Goal: Task Accomplishment & Management: Manage account settings

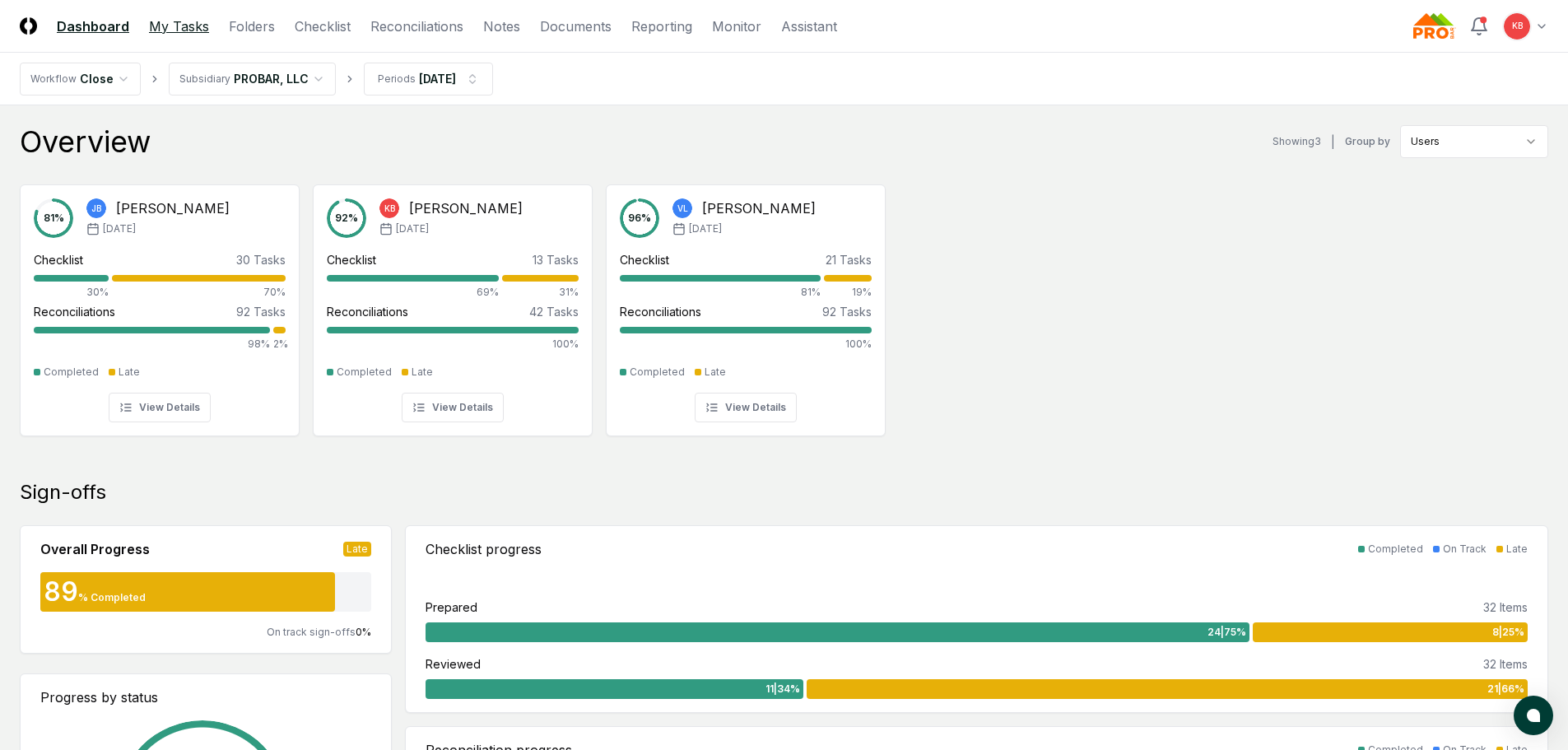
click at [187, 23] on link "My Tasks" at bounding box center [179, 27] width 60 height 20
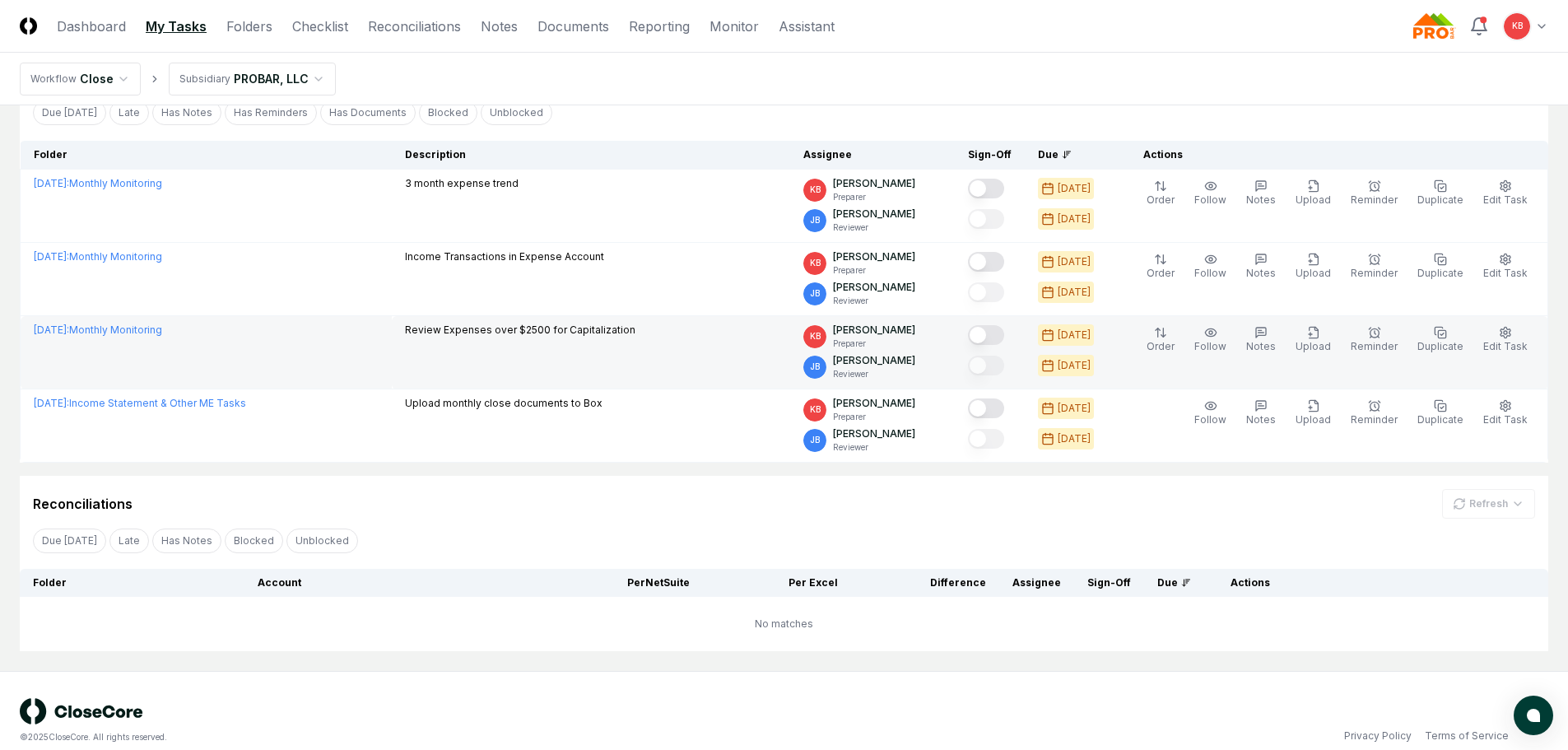
scroll to position [124, 0]
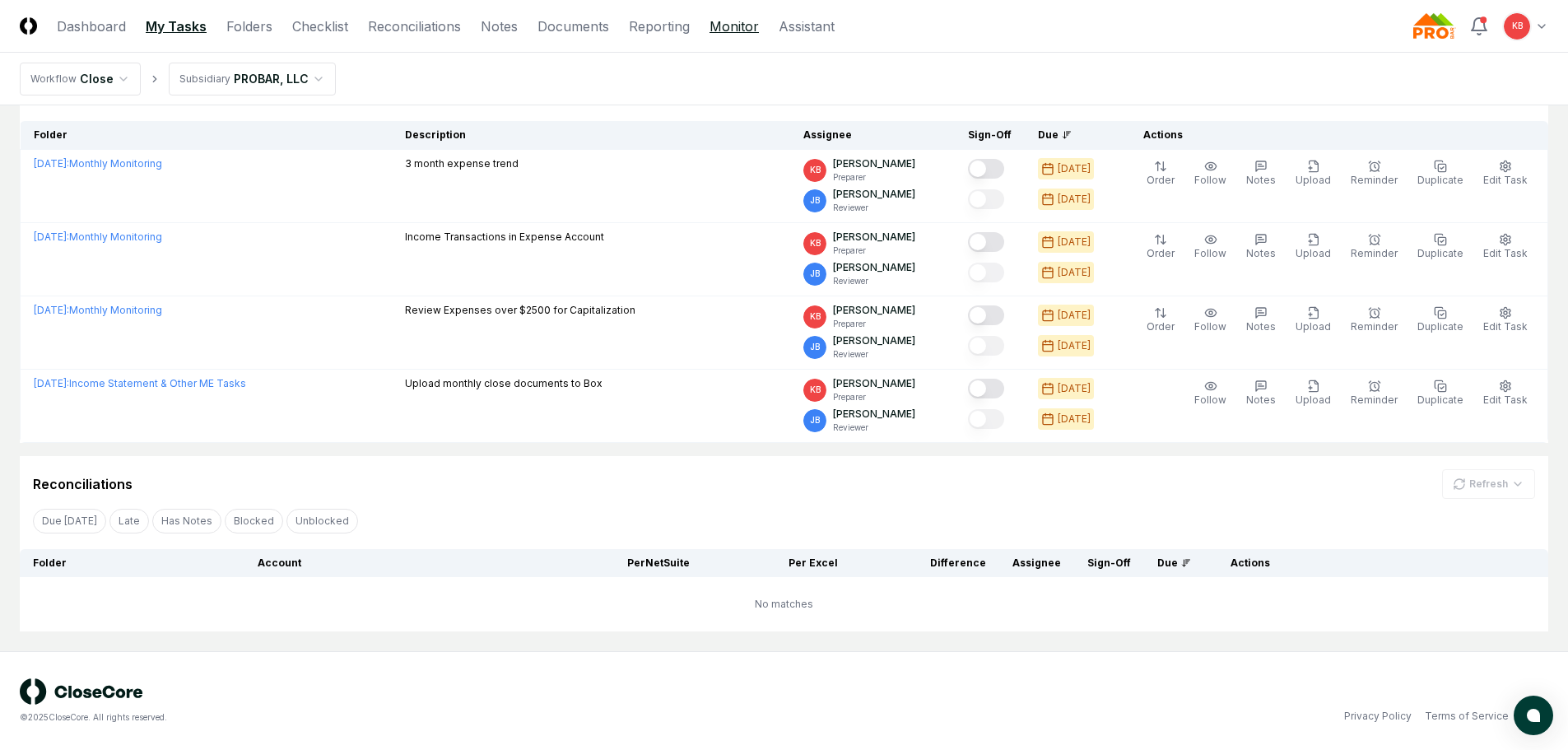
click at [741, 27] on link "Monitor" at bounding box center [734, 27] width 49 height 20
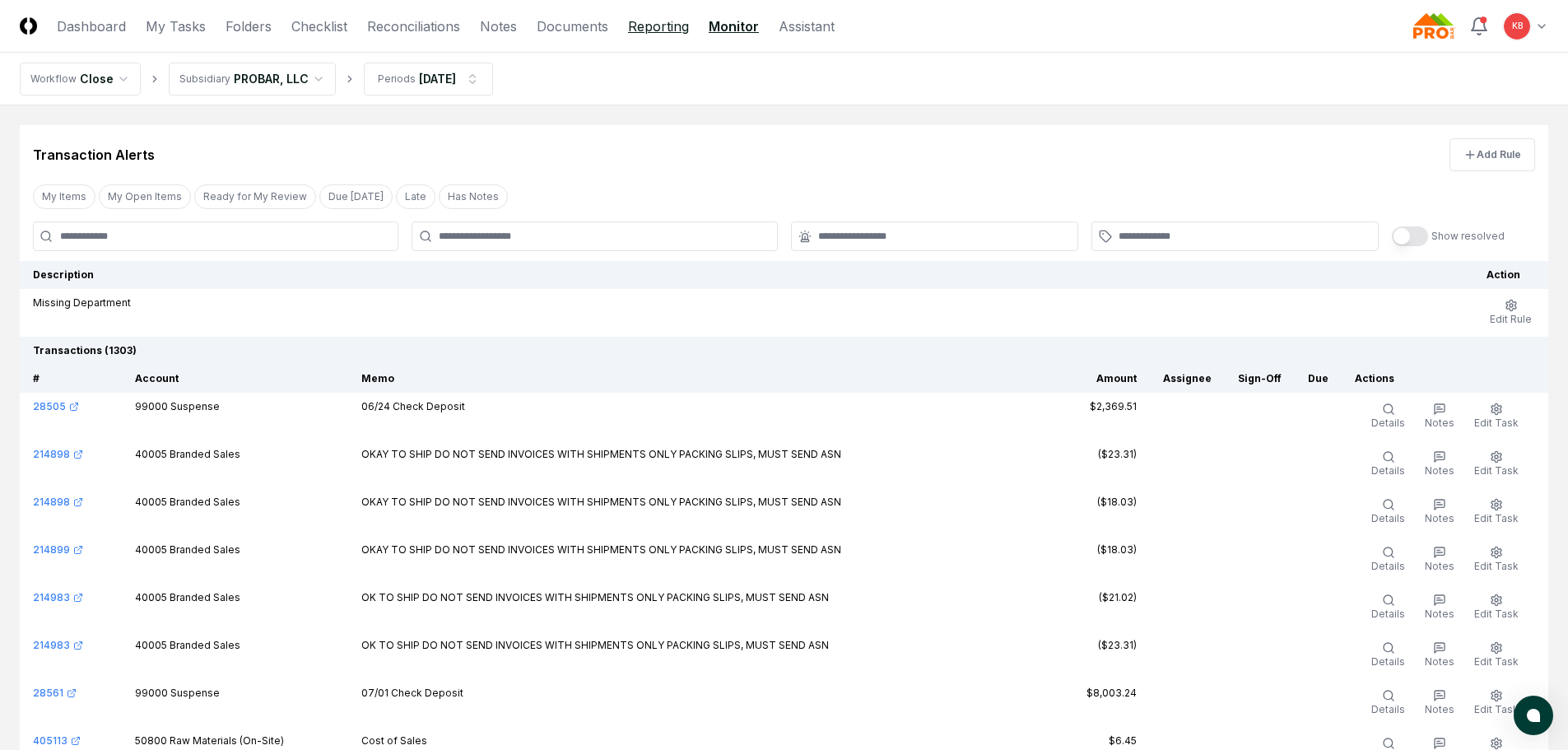
click at [660, 23] on link "Reporting" at bounding box center [658, 27] width 61 height 20
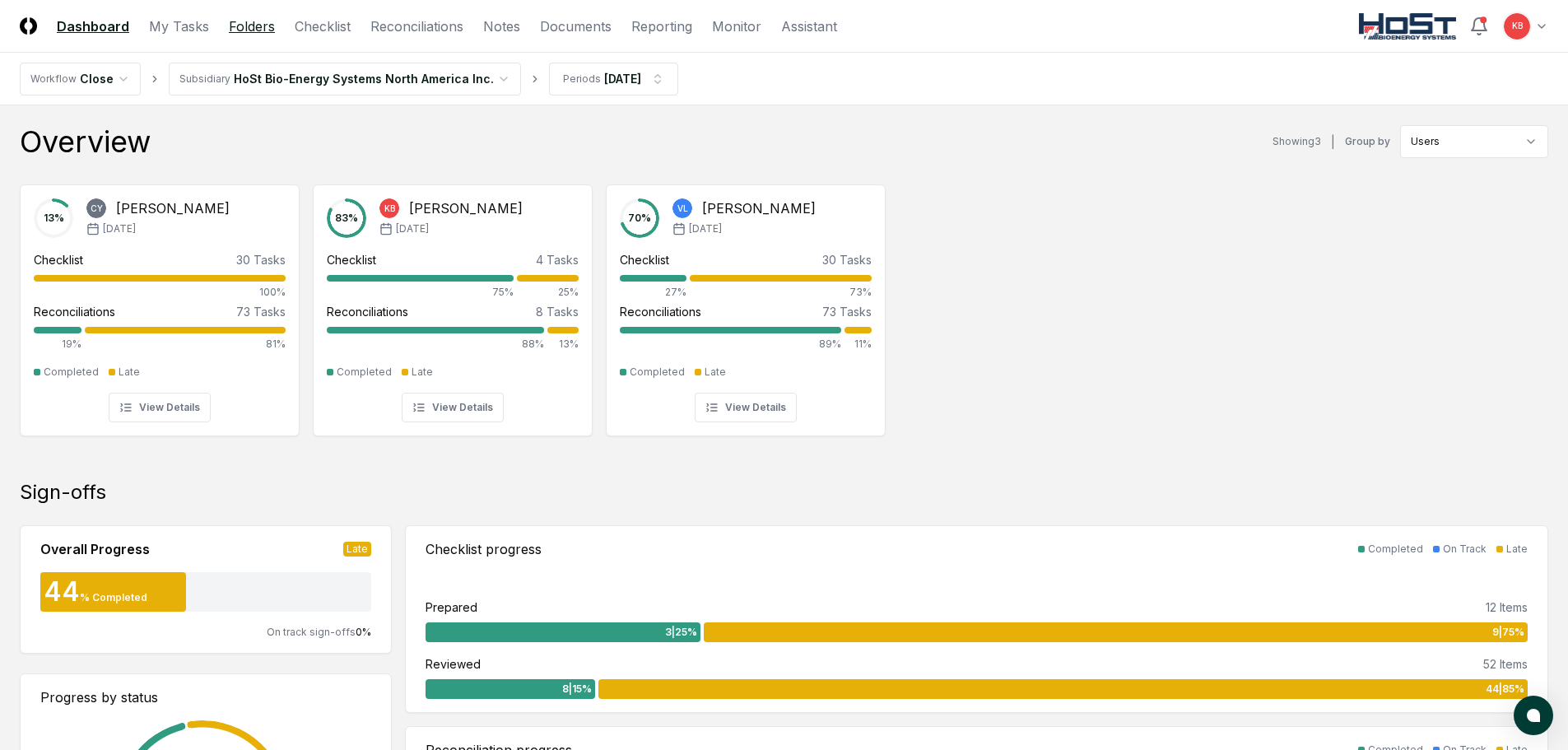
click at [235, 27] on link "Folders" at bounding box center [252, 27] width 46 height 20
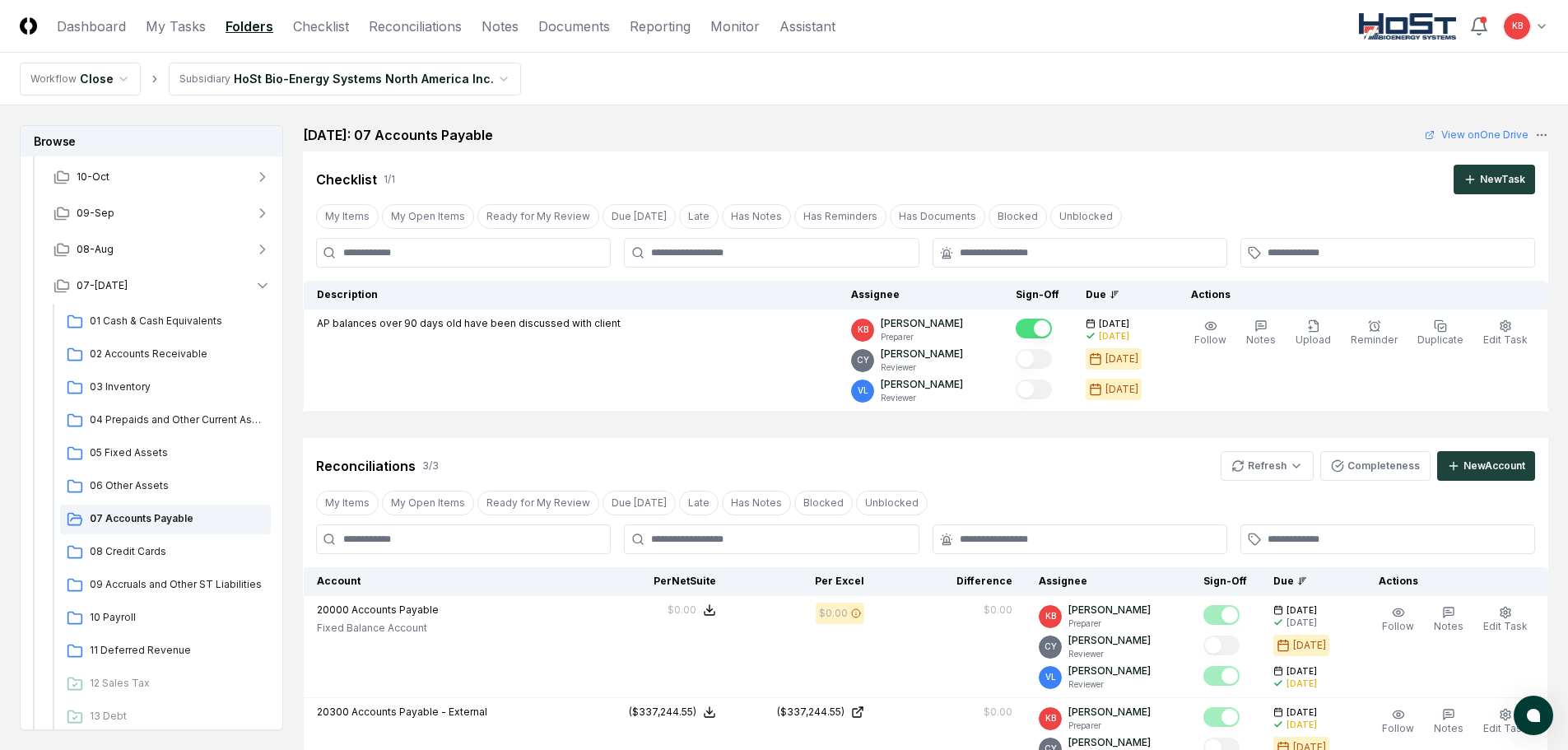
scroll to position [165, 0]
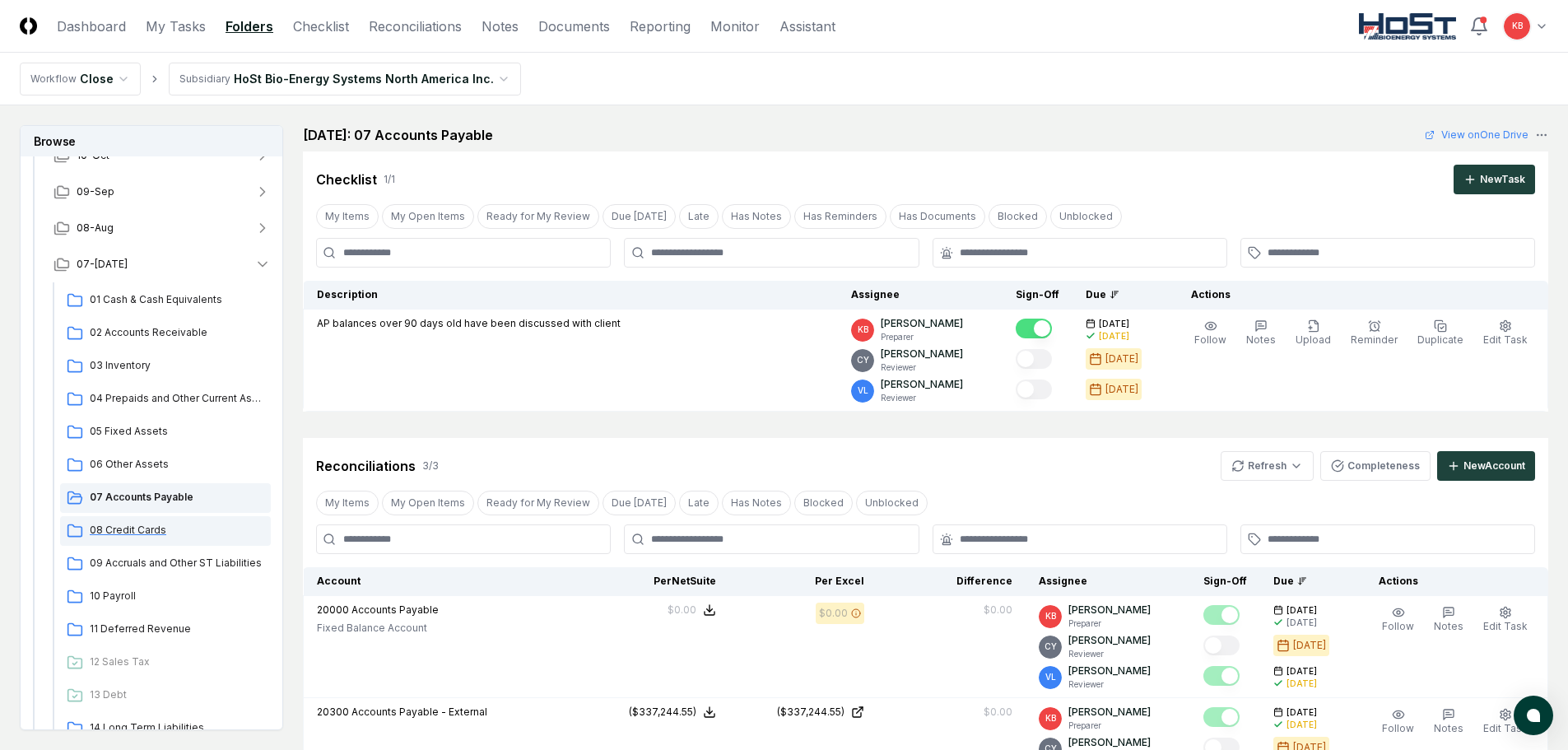
click at [155, 533] on span "08 Credit Cards" at bounding box center [177, 530] width 175 height 15
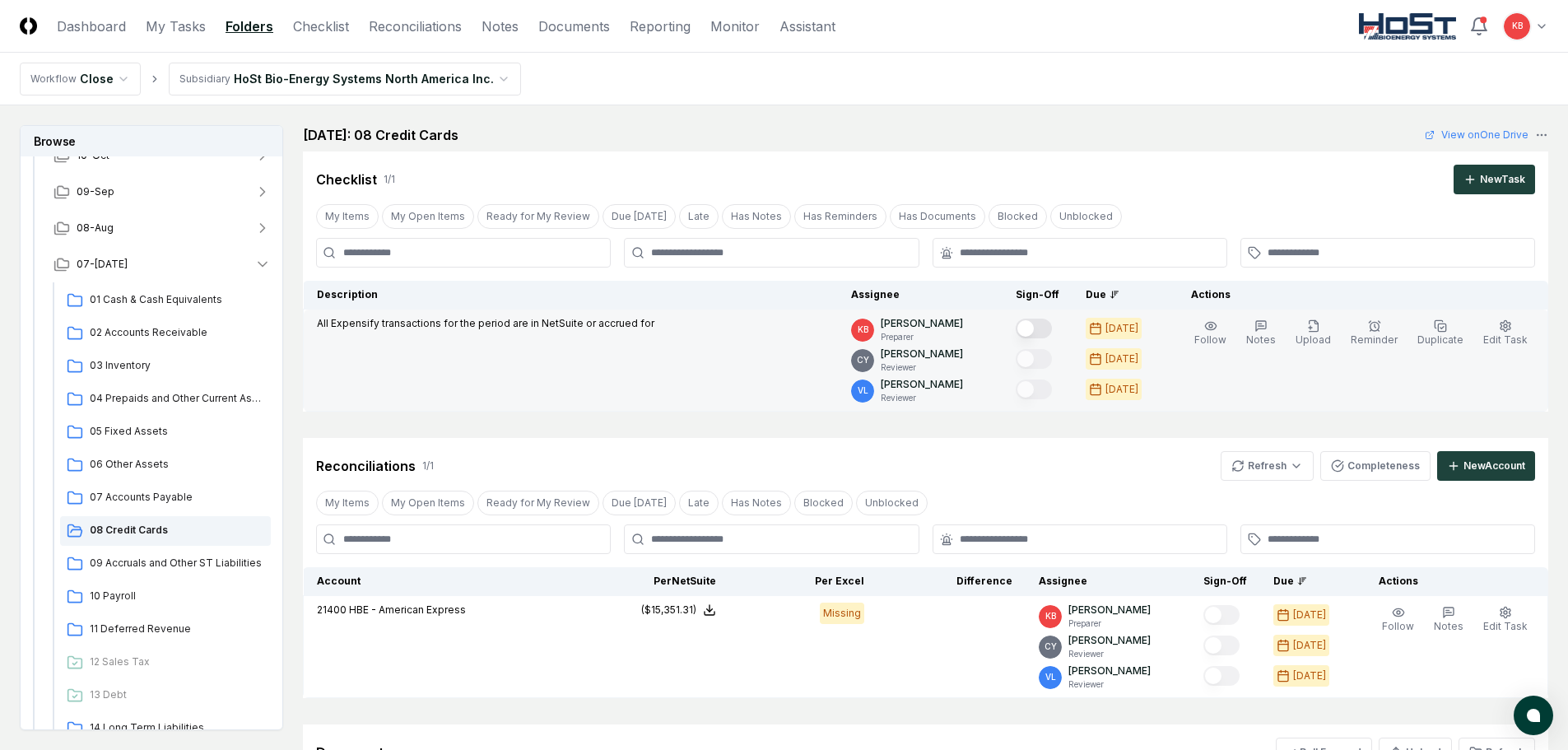
click at [1042, 323] on button "Mark complete" at bounding box center [1033, 328] width 37 height 20
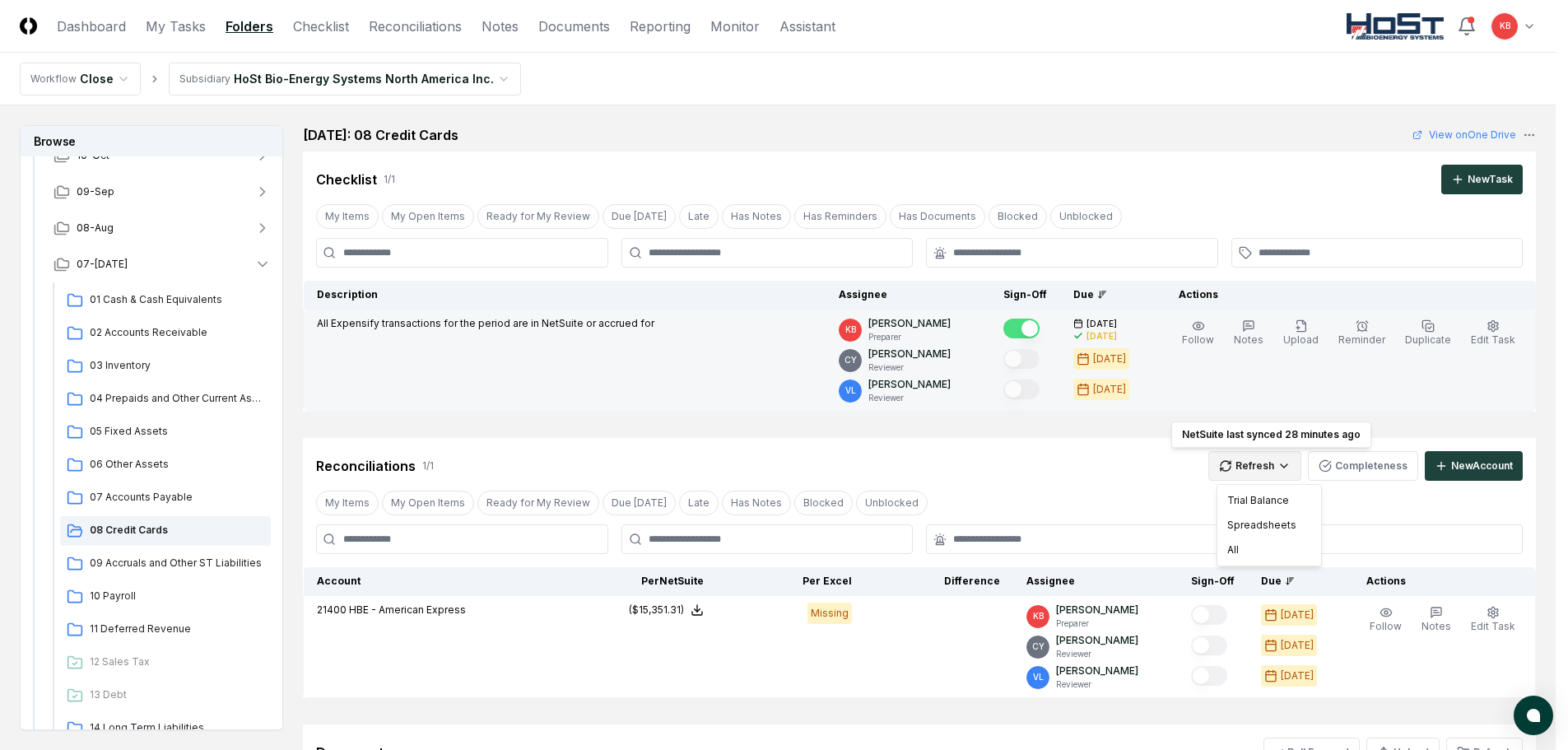
click at [1269, 466] on html "CloseCore Dashboard My Tasks Folders Checklist Reconciliations Notes Documents …" at bounding box center [784, 490] width 1568 height 981
click at [1241, 556] on div "All" at bounding box center [1269, 549] width 97 height 25
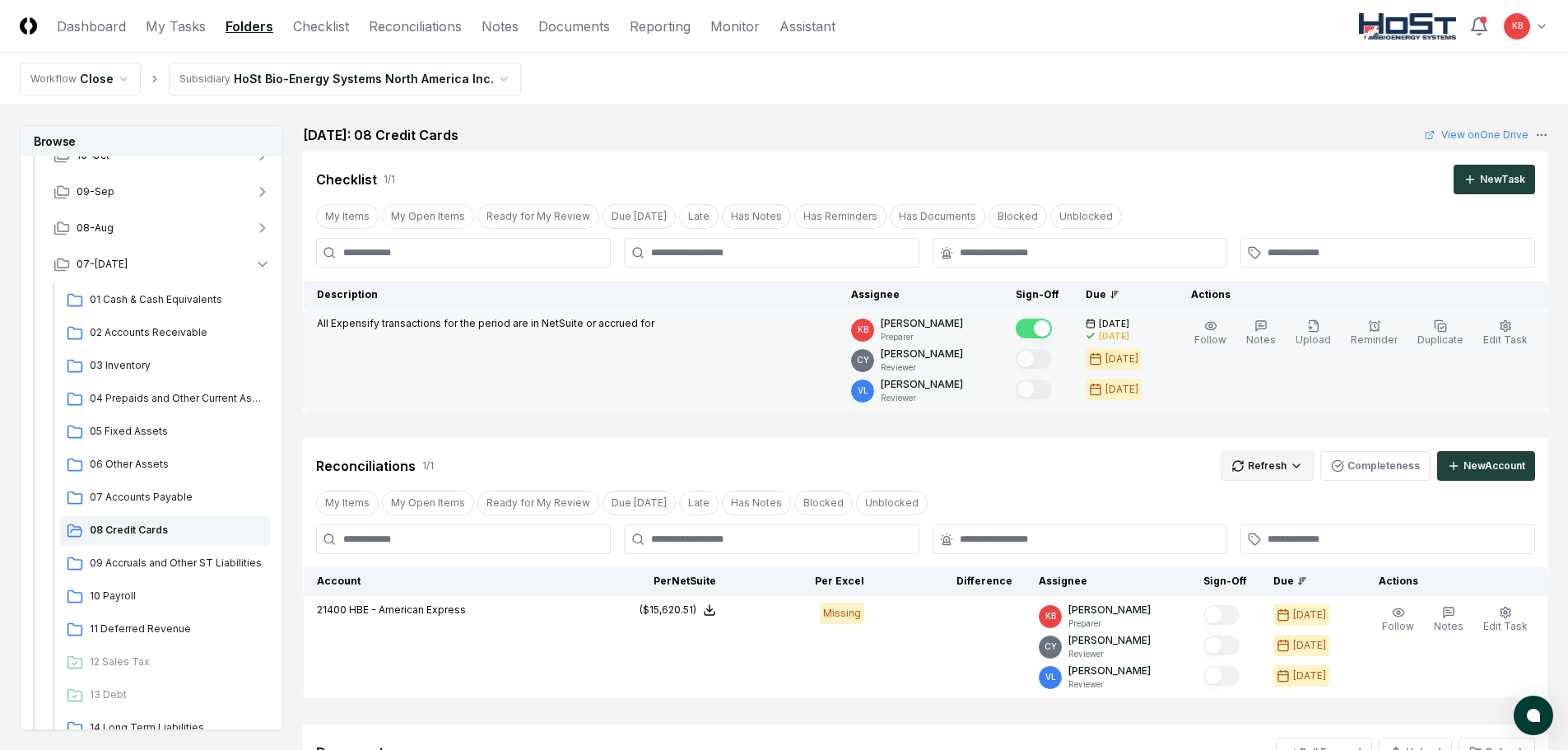
click at [1273, 473] on html "CloseCore Dashboard My Tasks Folders Checklist Reconciliations Notes Documents …" at bounding box center [784, 490] width 1568 height 981
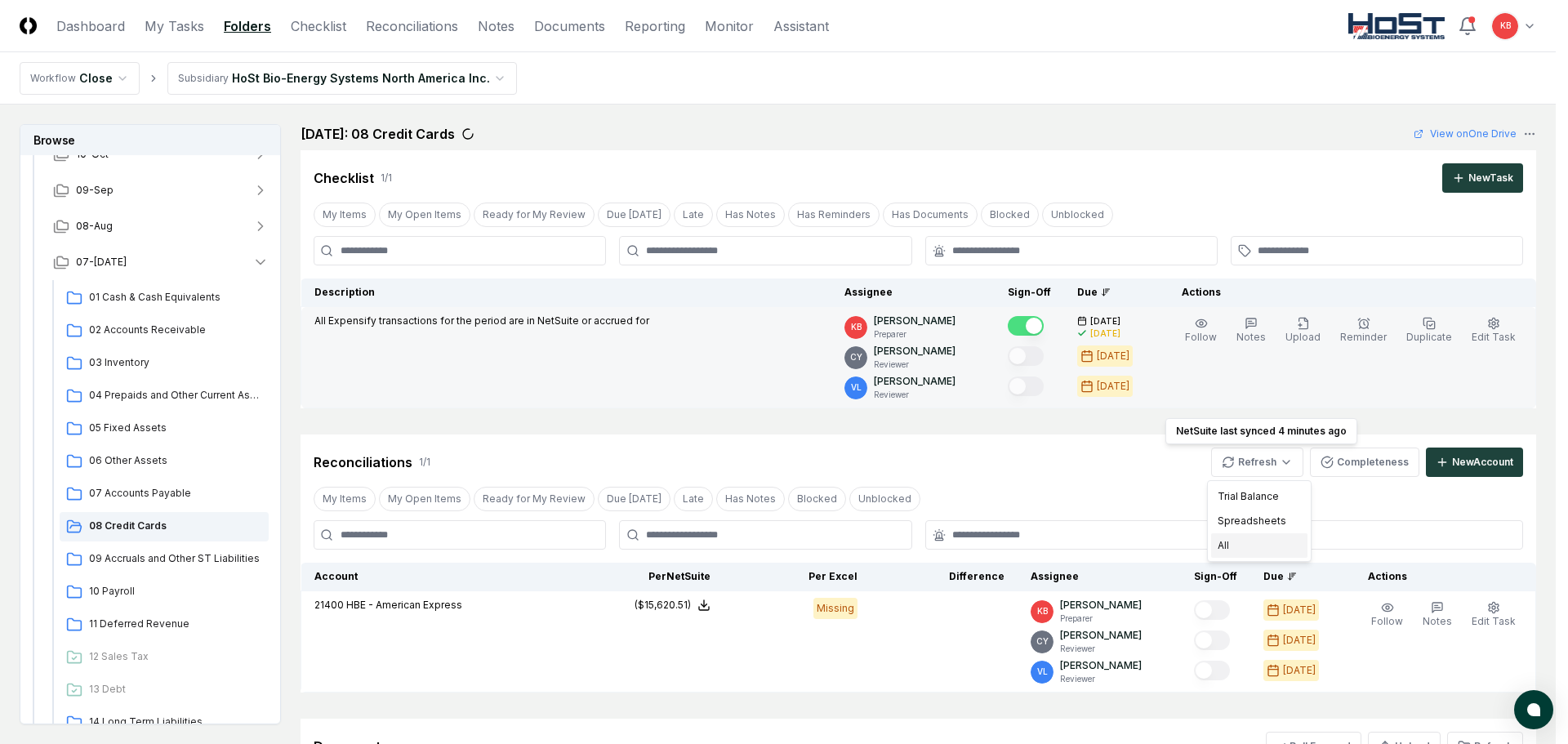
click at [1255, 548] on div "All" at bounding box center [1259, 545] width 96 height 25
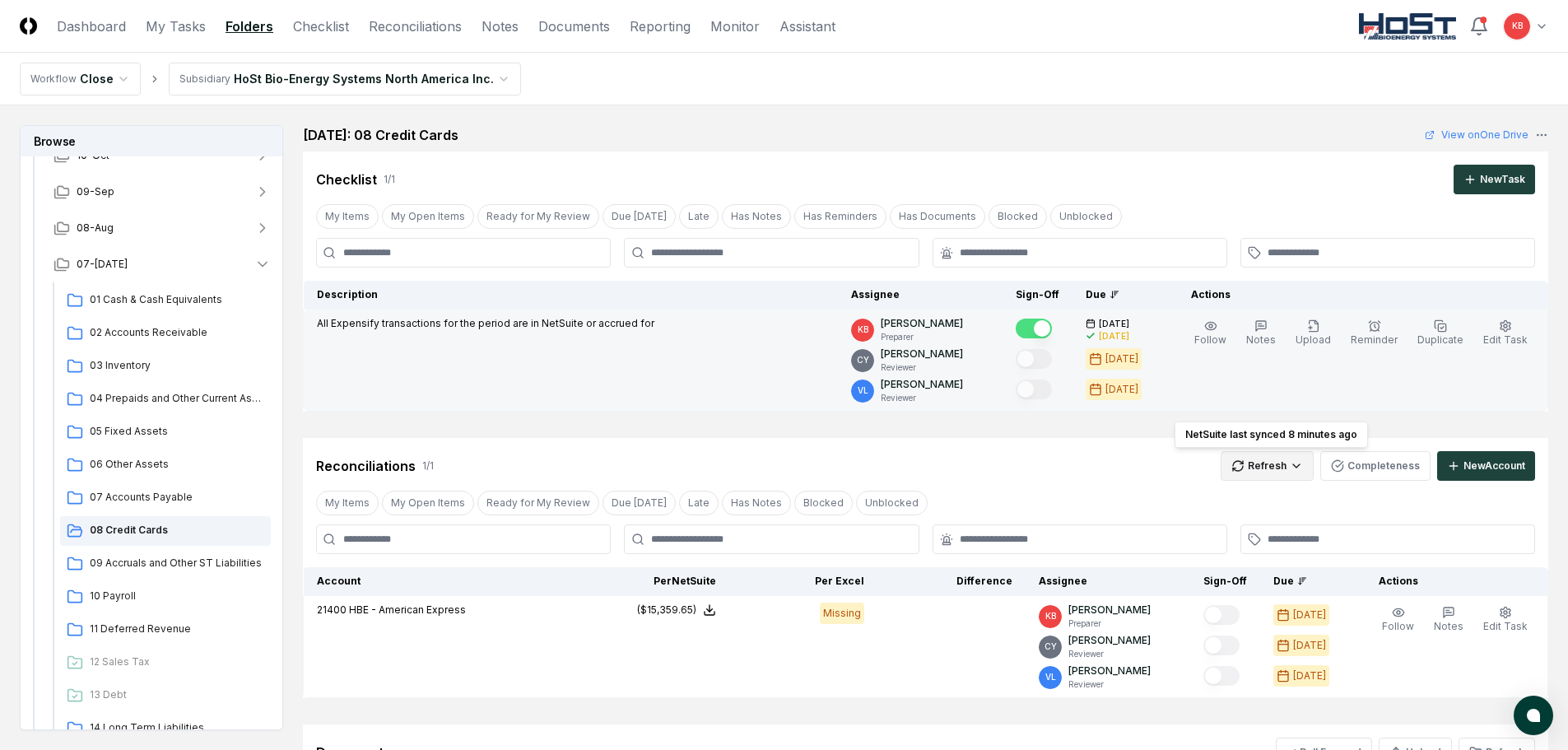
click at [1289, 464] on html "CloseCore Dashboard My Tasks Folders Checklist Reconciliations Notes Documents …" at bounding box center [784, 490] width 1568 height 981
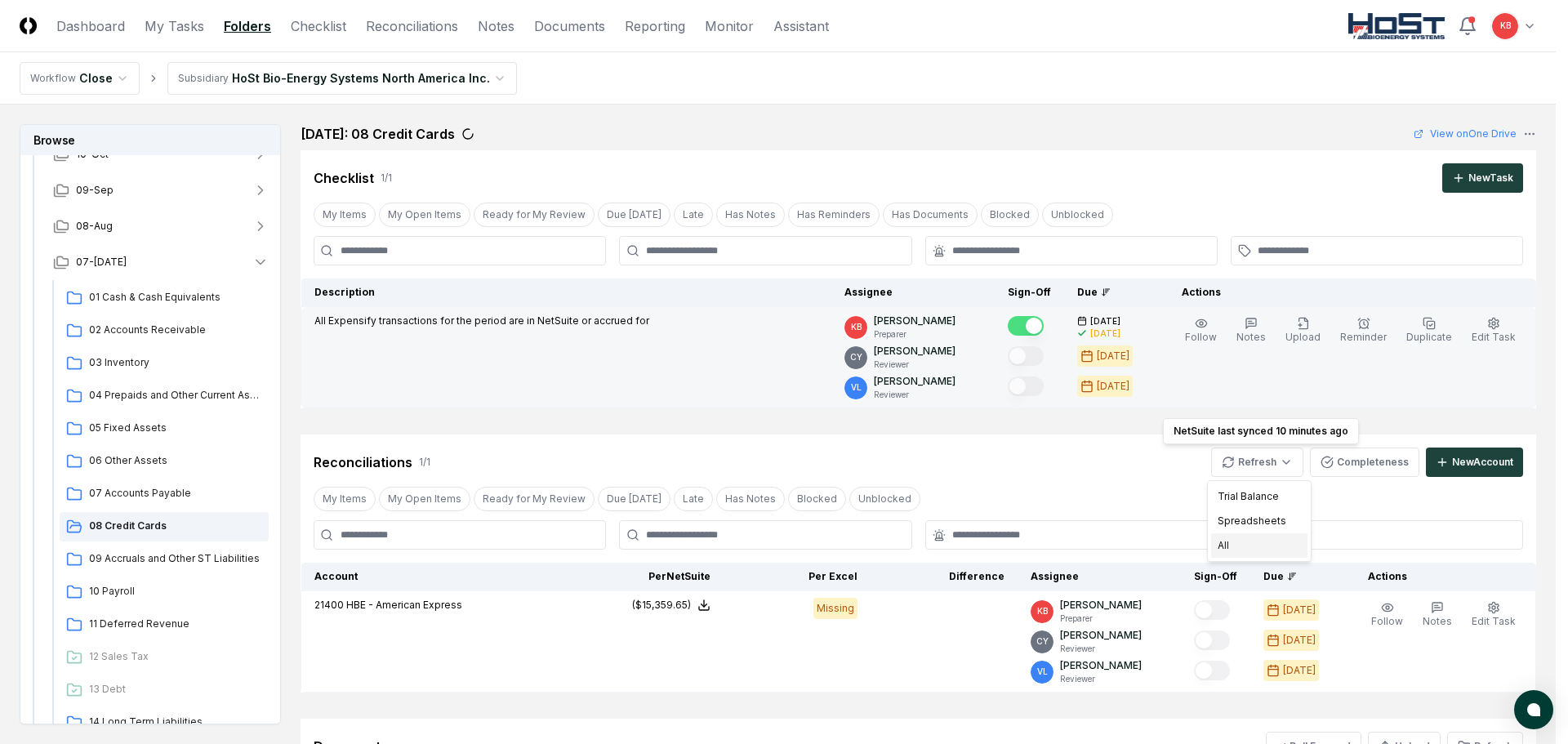
click at [1256, 553] on div "All" at bounding box center [1259, 545] width 96 height 25
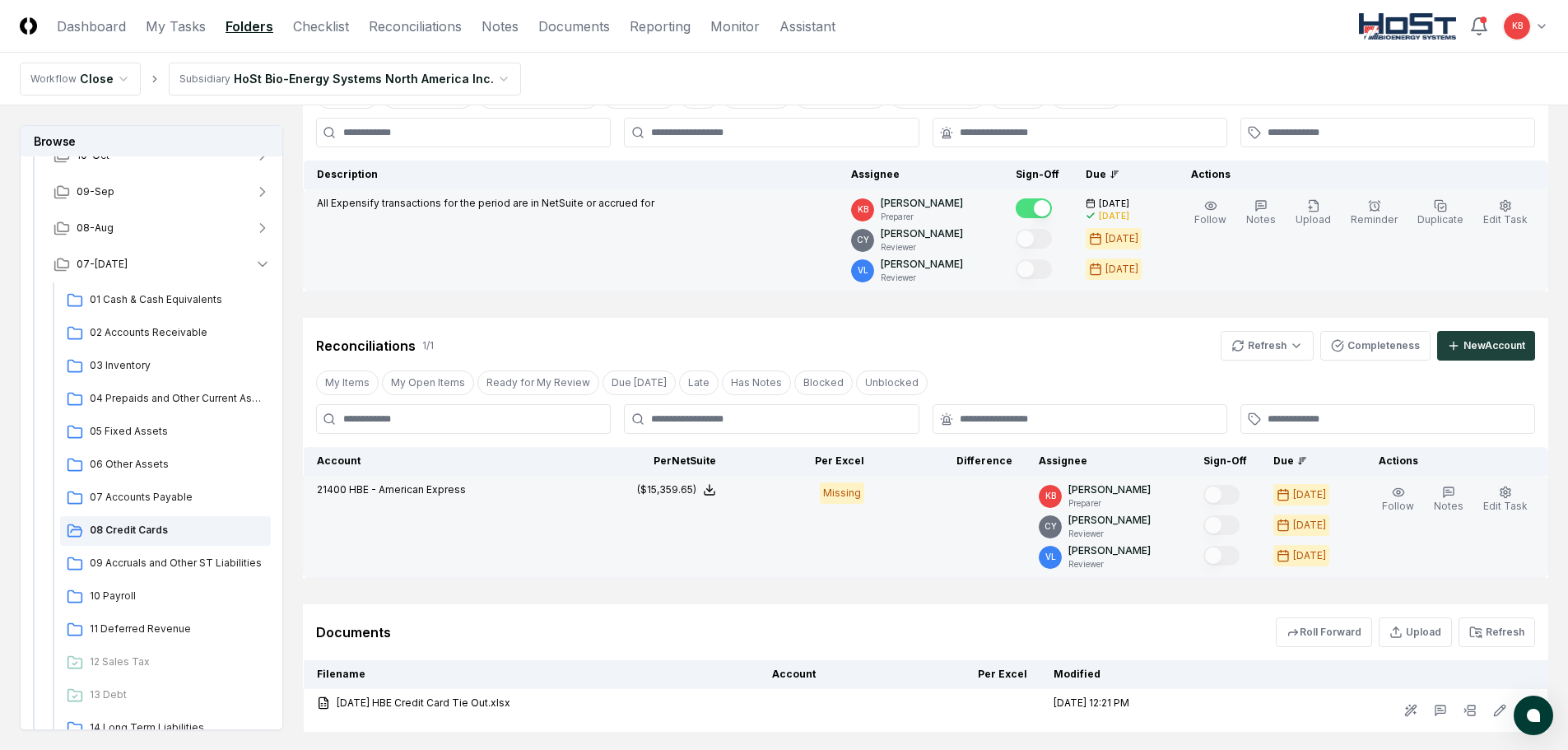
scroll to position [219, 0]
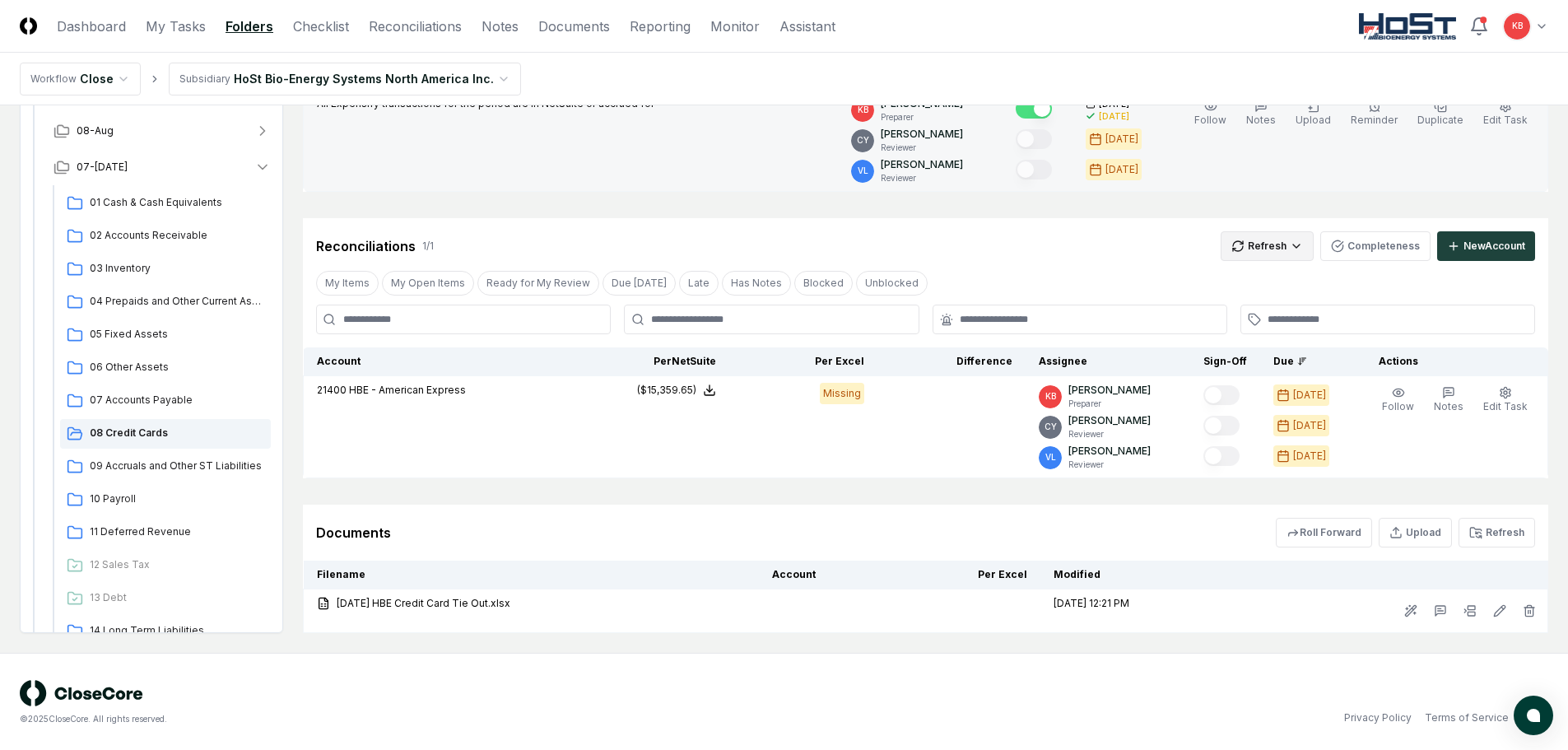
click at [1300, 251] on html "CloseCore Dashboard My Tasks Folders Checklist Reconciliations Notes Documents …" at bounding box center [784, 266] width 1568 height 971
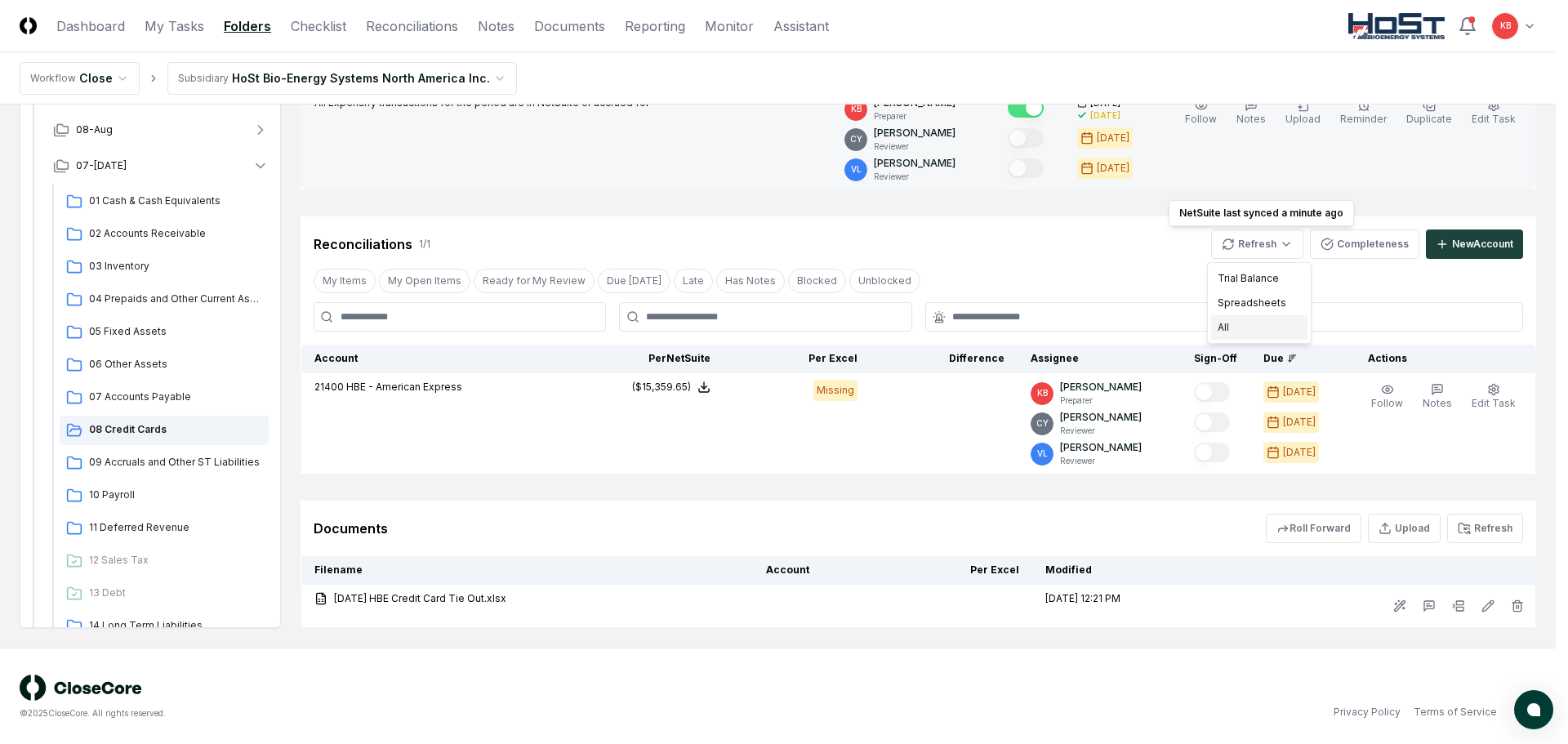
click at [1243, 333] on div "All" at bounding box center [1259, 326] width 96 height 25
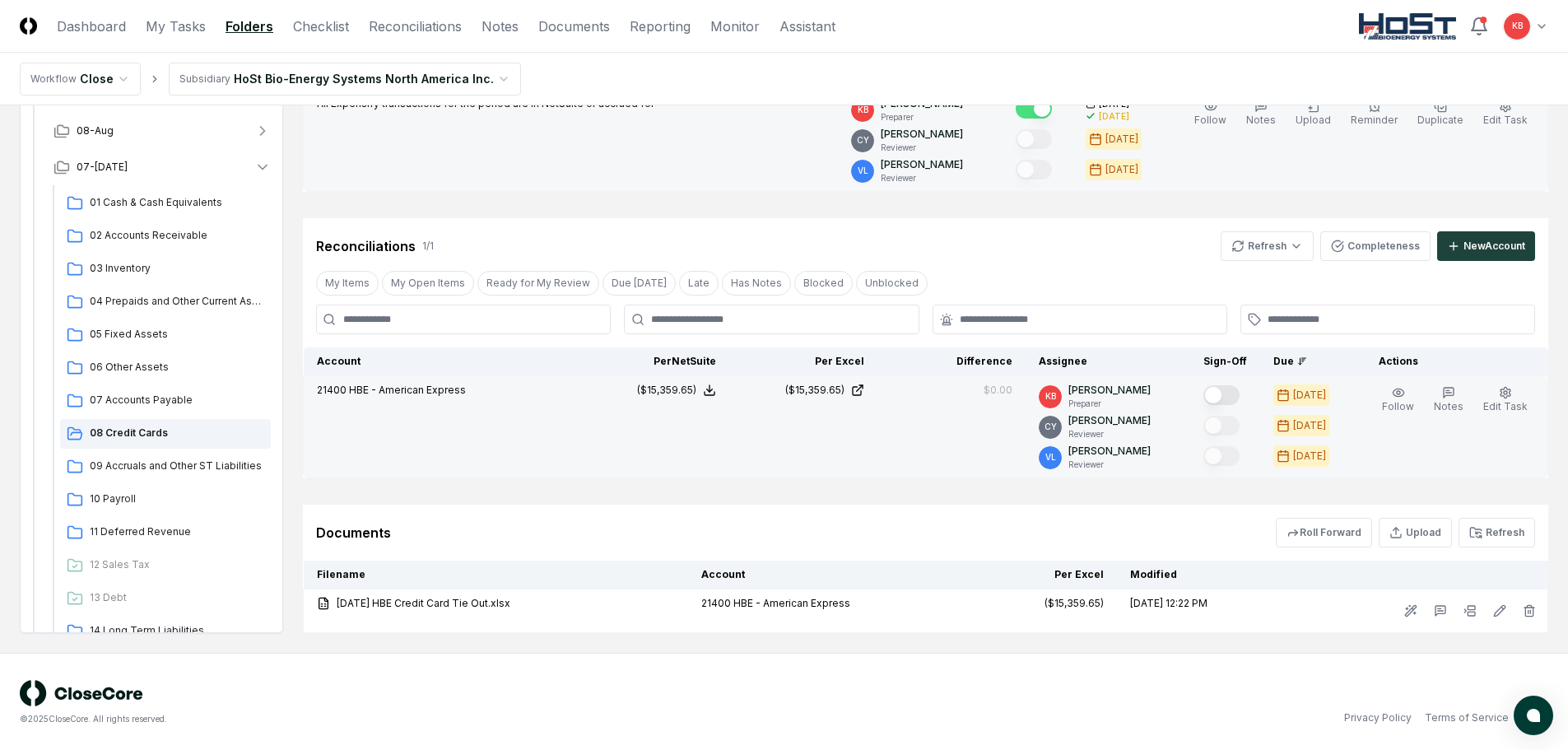
click at [1228, 395] on button "Mark complete" at bounding box center [1221, 395] width 37 height 20
click at [1497, 532] on button "Refresh" at bounding box center [1496, 533] width 76 height 30
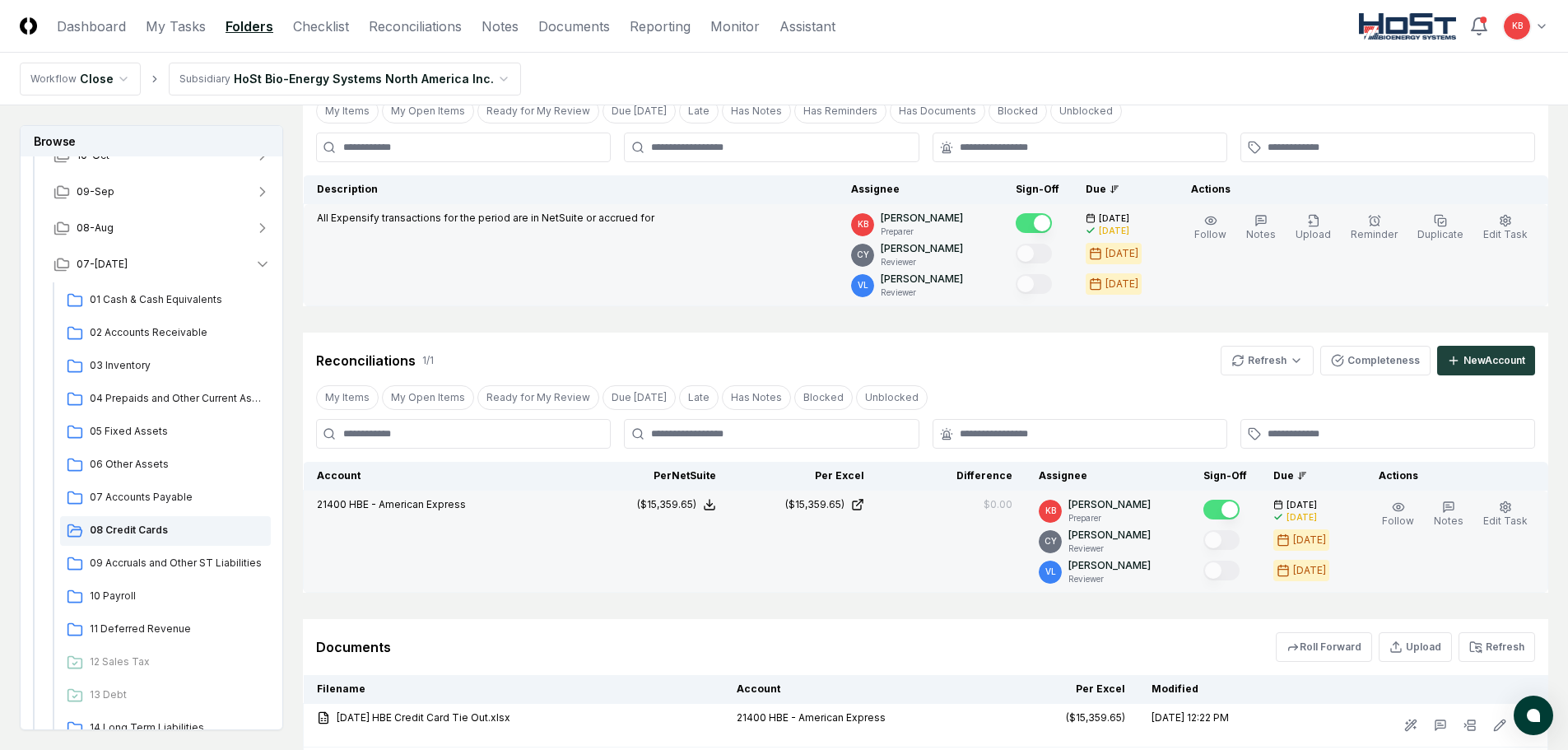
scroll to position [27, 0]
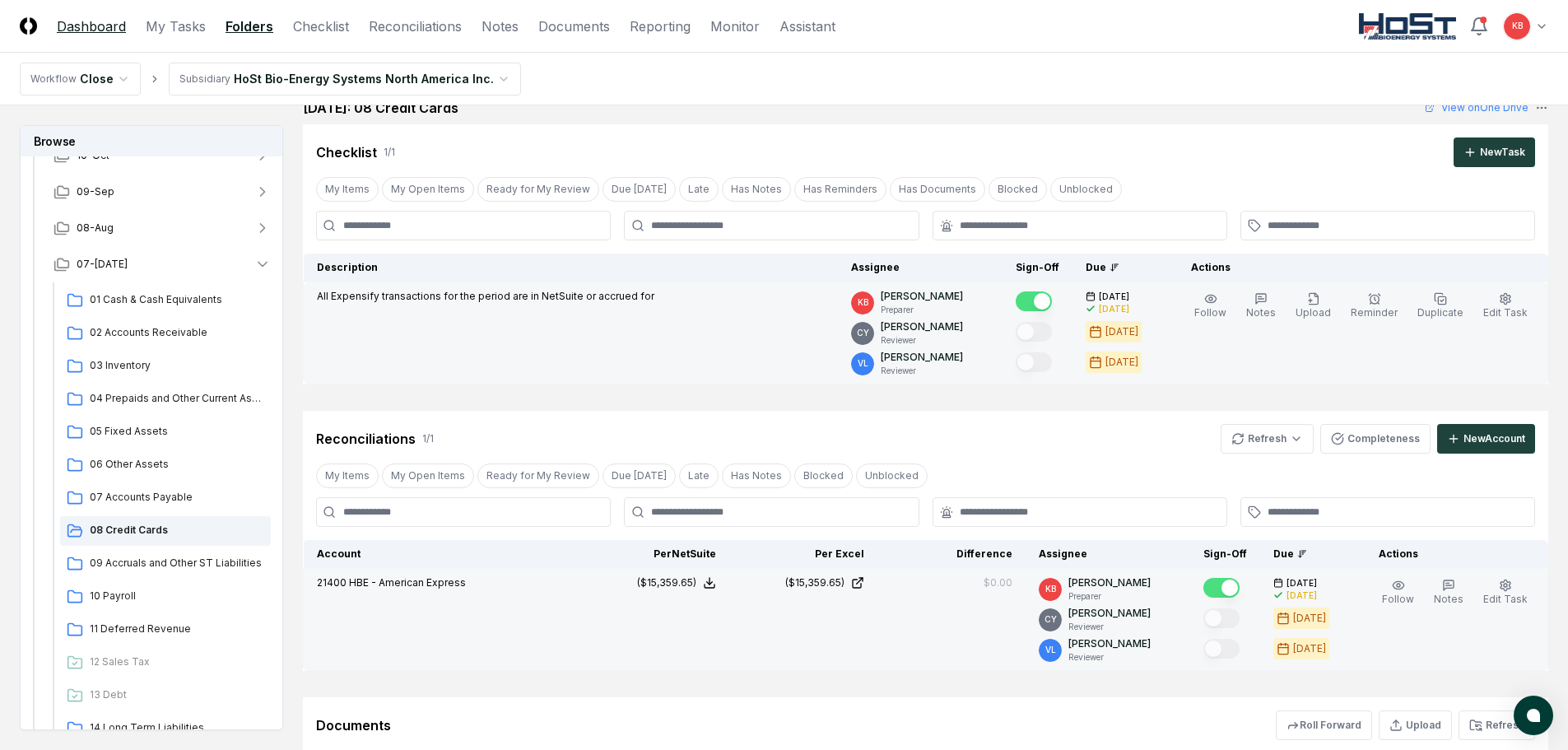
click at [111, 30] on link "Dashboard" at bounding box center [91, 27] width 69 height 20
